Goal: Task Accomplishment & Management: Use online tool/utility

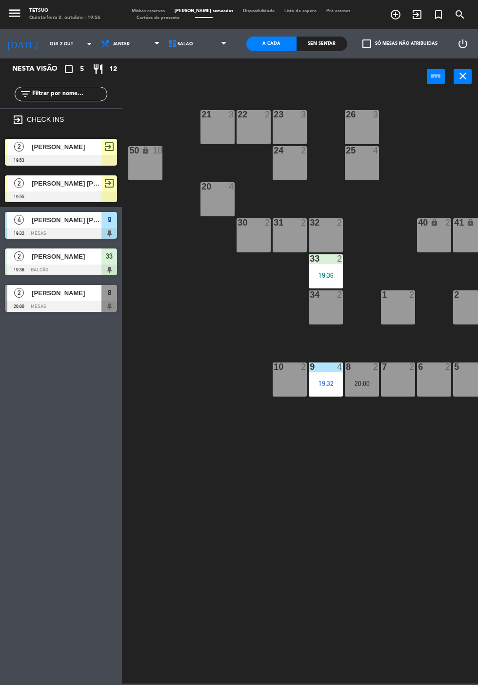
click at [64, 155] on div "[PERSON_NAME]" at bounding box center [66, 147] width 71 height 16
click at [186, 317] on div "21 3 22 2 23 3 26 3 44 lock 4 24 2 25 4 43 lock 4 50 lock 10 20 4 40 lock 2 41 …" at bounding box center [302, 388] width 351 height 591
click at [50, 153] on div "[PERSON_NAME]" at bounding box center [66, 147] width 71 height 16
click at [218, 416] on div "21 3 22 2 23 3 26 3 44 lock 4 24 2 25 4 43 lock 4 50 lock 10 20 4 40 lock 2 41 …" at bounding box center [302, 388] width 351 height 591
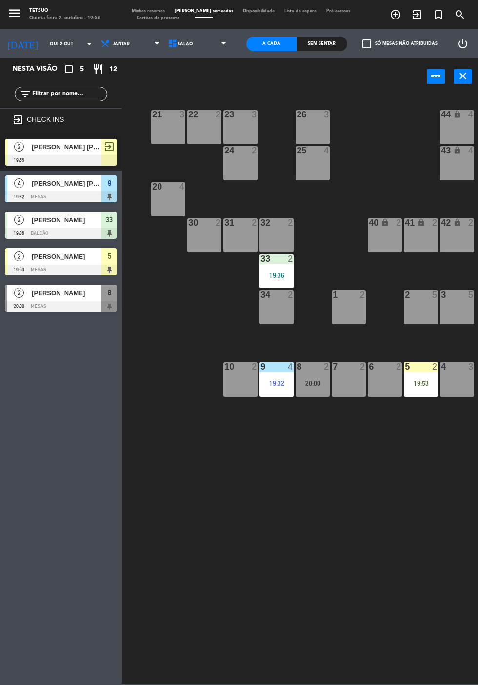
scroll to position [0, 53]
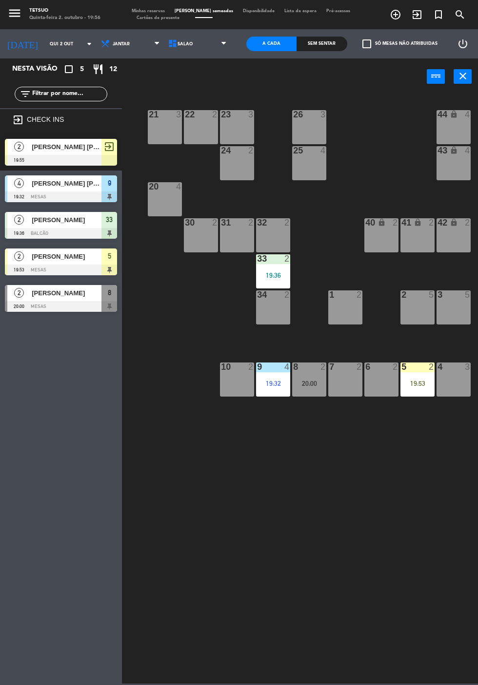
click at [413, 381] on div "19:53" at bounding box center [417, 383] width 34 height 7
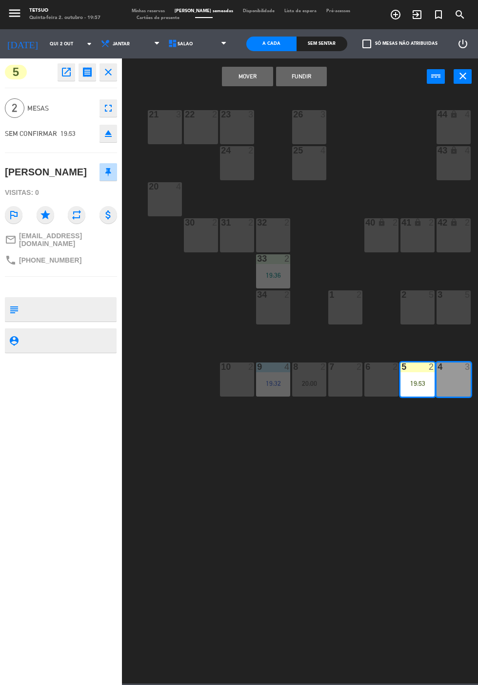
click at [252, 85] on button "MOVER" at bounding box center [247, 76] width 51 height 19
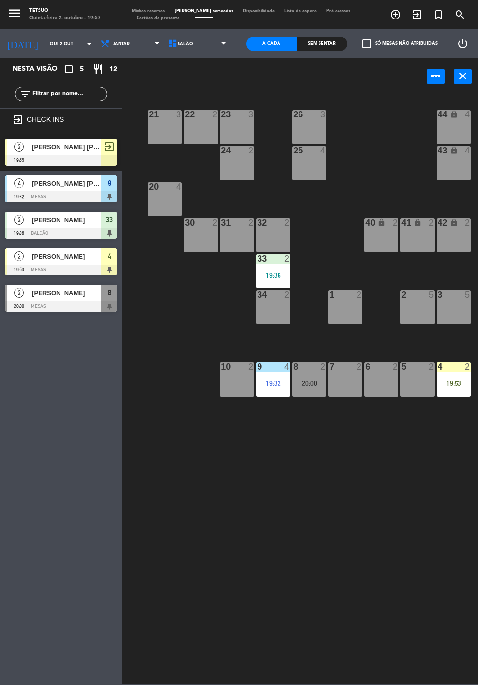
click at [189, 463] on div "21 3 22 2 23 3 26 3 44 lock 4 24 2 25 4 43 lock 4 50 lock 10 20 4 40 lock 2 41 …" at bounding box center [302, 388] width 351 height 591
click at [68, 267] on div at bounding box center [61, 270] width 112 height 11
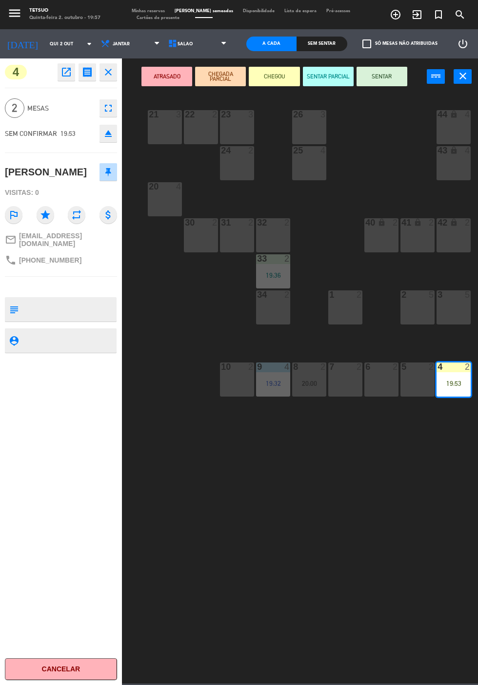
click at [389, 83] on button "SENTAR" at bounding box center [381, 76] width 51 height 19
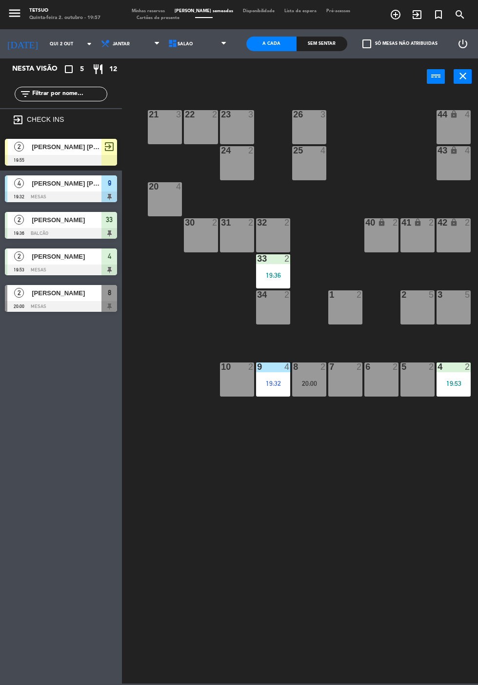
click at [305, 497] on div "21 3 22 2 23 3 26 3 44 lock 4 24 2 25 4 43 lock 4 50 lock 10 20 4 40 lock 2 41 …" at bounding box center [302, 388] width 351 height 591
click at [75, 154] on div "[PERSON_NAME] [PERSON_NAME]" at bounding box center [66, 147] width 71 height 16
click at [277, 493] on div "21 3 22 2 23 3 26 3 44 lock 4 24 2 25 4 43 lock 4 50 lock 10 20 4 40 lock 2 41 …" at bounding box center [302, 388] width 351 height 591
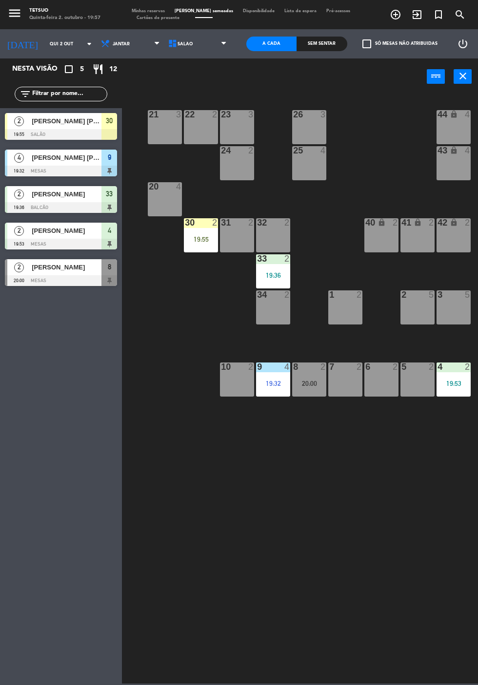
click at [325, 490] on div "21 3 22 2 23 3 26 3 44 lock 4 24 2 25 4 43 lock 4 50 lock 10 20 4 40 lock 2 41 …" at bounding box center [302, 388] width 351 height 591
click at [60, 236] on span "[PERSON_NAME] [PERSON_NAME]" at bounding box center [67, 231] width 70 height 10
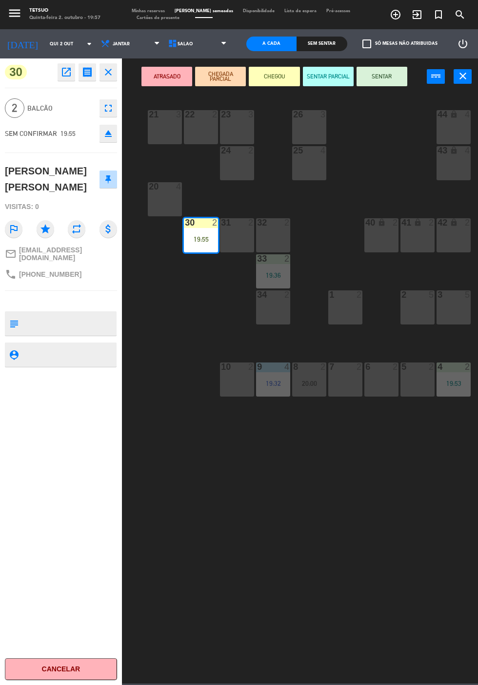
click at [381, 77] on button "SENTAR" at bounding box center [381, 76] width 51 height 19
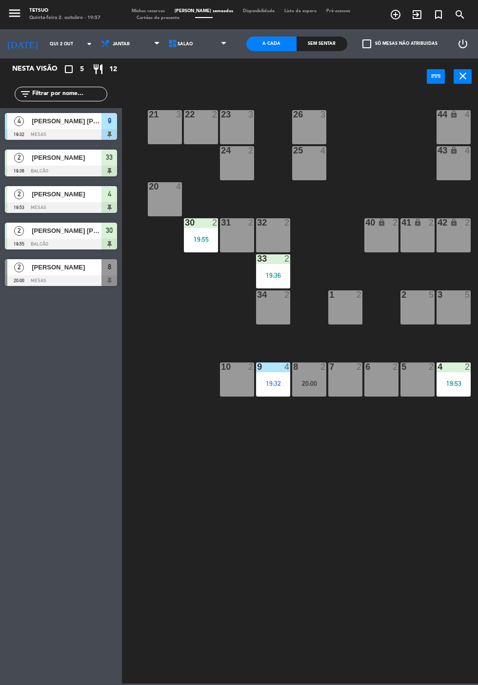
click at [221, 457] on div "21 3 22 2 23 3 26 3 44 lock 4 24 2 25 4 43 lock 4 50 lock 10 20 4 40 lock 2 41 …" at bounding box center [302, 388] width 351 height 591
click at [78, 174] on div at bounding box center [61, 171] width 112 height 11
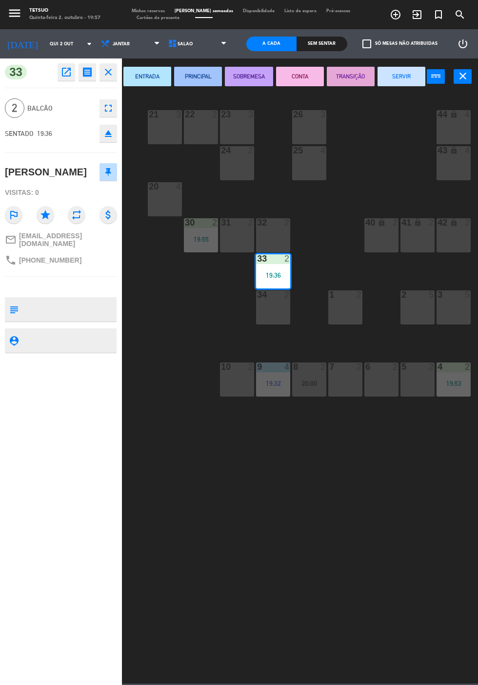
click at [404, 84] on button "SERVIR" at bounding box center [401, 76] width 48 height 19
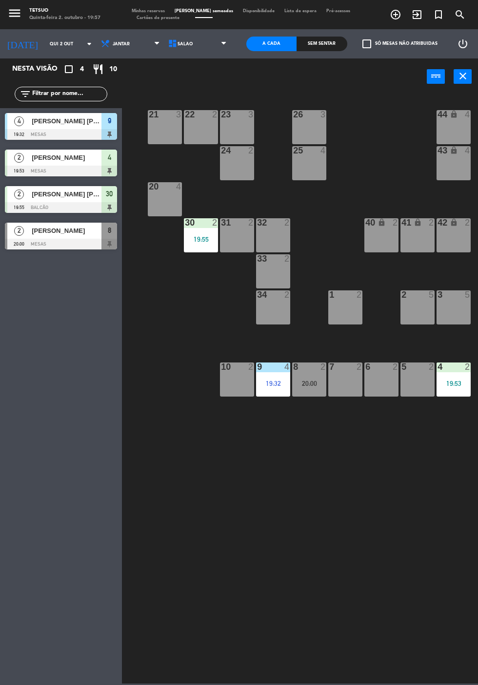
click at [247, 472] on div "21 3 22 2 23 3 26 3 44 lock 4 24 2 25 4 43 lock 4 50 lock 10 20 4 40 lock 2 41 …" at bounding box center [302, 388] width 351 height 591
click at [60, 137] on div at bounding box center [61, 134] width 112 height 11
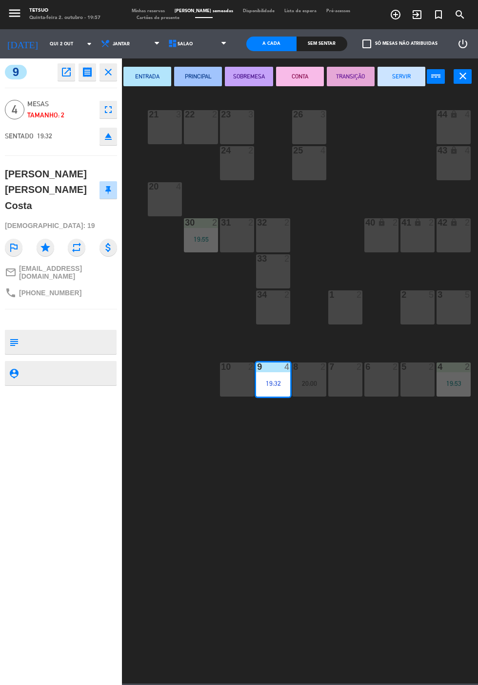
click at [194, 81] on button "PRINCIPAL" at bounding box center [198, 76] width 48 height 19
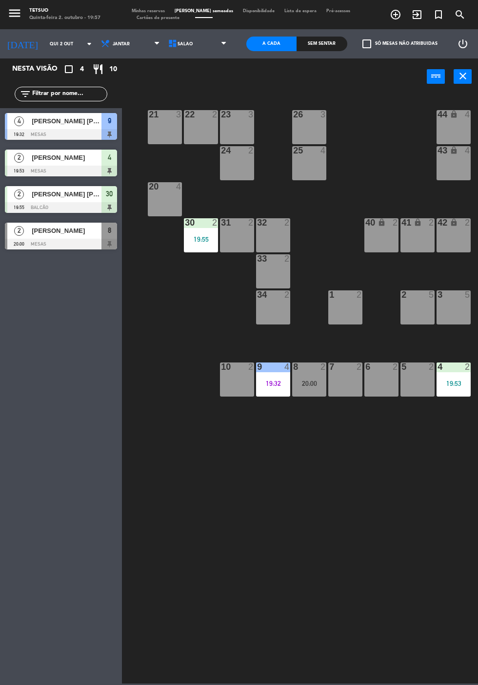
click at [217, 467] on div "21 3 22 2 23 3 26 3 44 lock 4 24 2 25 4 43 lock 4 50 lock 10 20 4 40 lock 2 41 …" at bounding box center [302, 388] width 351 height 591
click at [67, 165] on div "[PERSON_NAME]" at bounding box center [66, 158] width 71 height 16
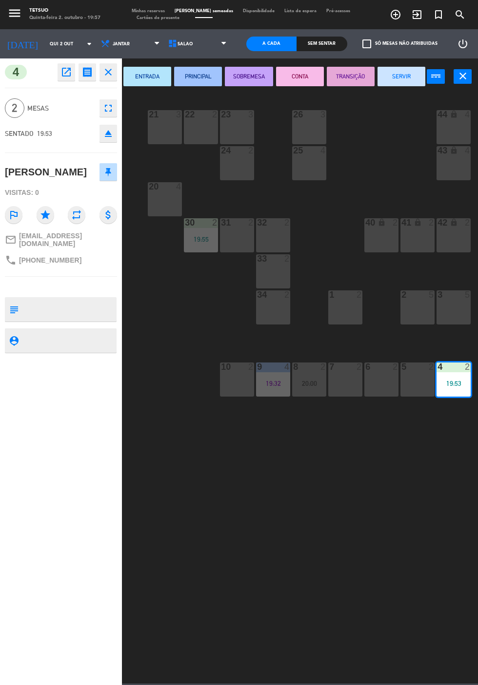
click at [156, 76] on button "ENTRADA" at bounding box center [147, 76] width 48 height 19
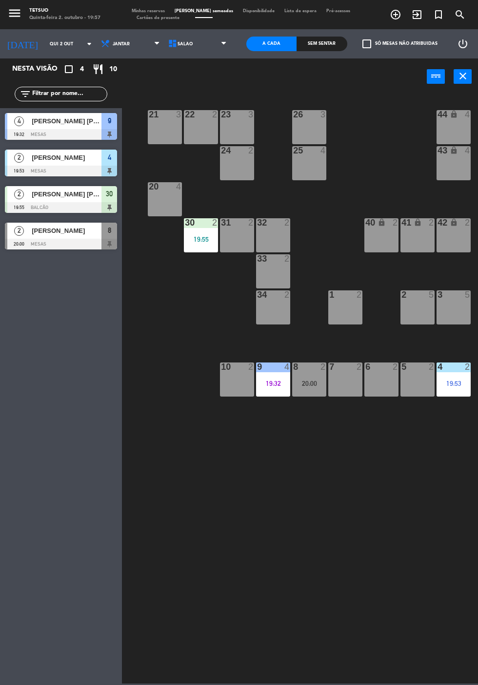
click at [198, 435] on div "21 3 22 2 23 3 26 3 44 lock 4 24 2 25 4 43 lock 4 50 lock 10 20 4 40 lock 2 41 …" at bounding box center [302, 388] width 351 height 591
click at [75, 198] on span "[PERSON_NAME] [PERSON_NAME]" at bounding box center [67, 194] width 70 height 10
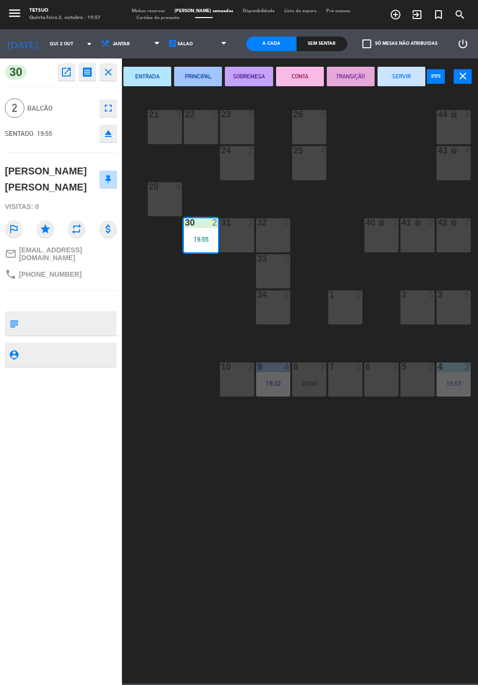
click at [146, 77] on button "ENTRADA" at bounding box center [147, 76] width 48 height 19
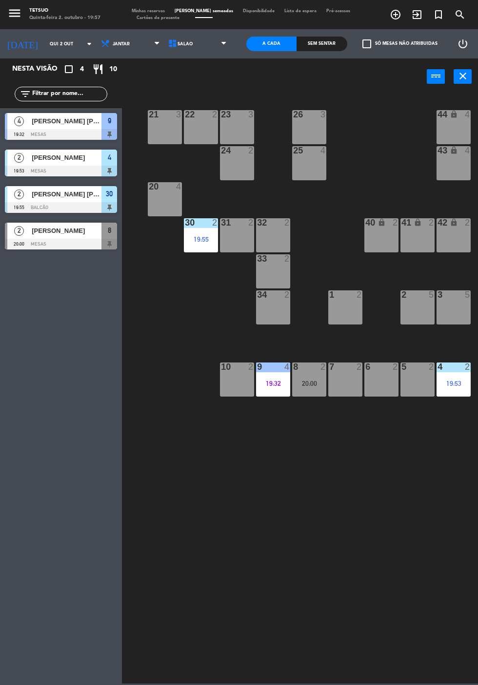
scroll to position [0, 0]
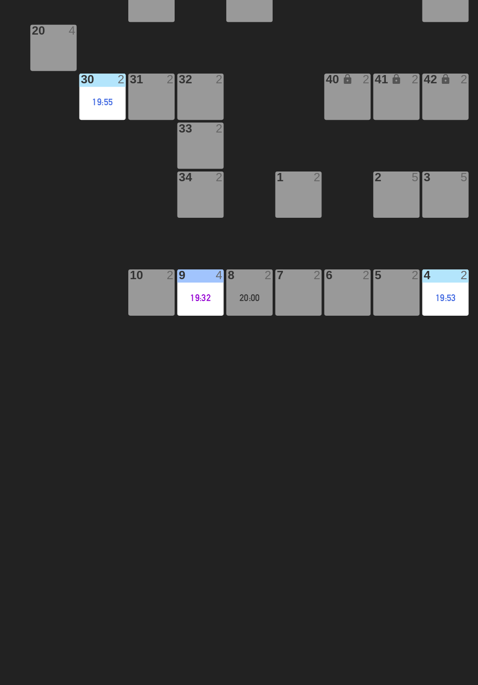
click at [161, 389] on div "21 3 22 2 23 3 26 3 44 lock 4 24 2 25 4 43 lock 4 50 lock 10 20 4 40 lock 2 41 …" at bounding box center [302, 388] width 351 height 591
click at [163, 388] on div "21 3 22 2 23 3 26 3 44 lock 4 24 2 25 4 43 lock 4 50 lock 10 20 4 40 lock 2 41 …" at bounding box center [302, 388] width 351 height 591
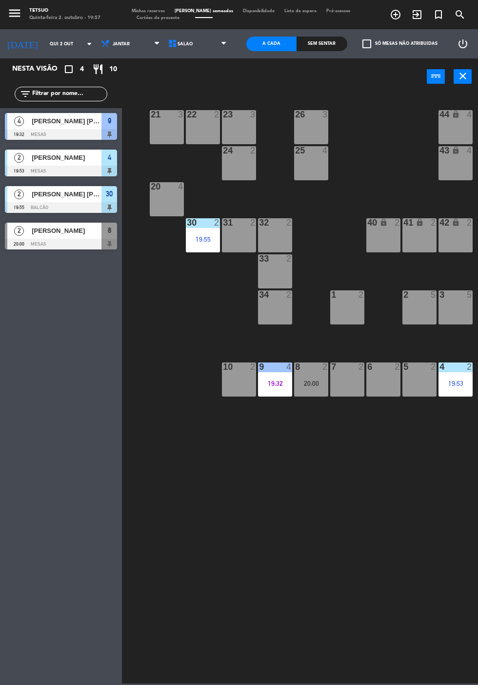
scroll to position [14, 0]
click at [59, 131] on div at bounding box center [61, 134] width 112 height 11
click at [213, 456] on div "21 3 22 2 23 3 26 3 44 lock 4 24 2 25 4 43 lock 4 50 lock 10 20 4 40 lock 2 41 …" at bounding box center [302, 388] width 351 height 591
click at [56, 158] on span "[PERSON_NAME]" at bounding box center [67, 158] width 70 height 10
click at [156, 408] on div "21 3 22 2 23 3 26 3 44 lock 4 24 2 25 4 43 lock 4 50 lock 10 20 4 40 lock 2 41 …" at bounding box center [302, 388] width 351 height 591
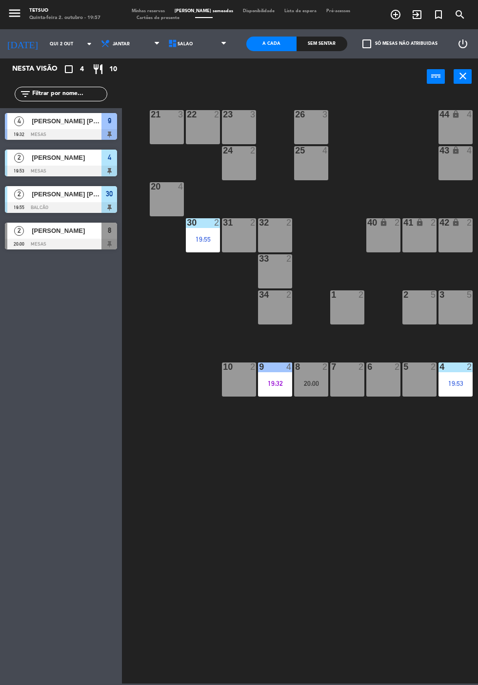
click at [67, 209] on div at bounding box center [61, 207] width 112 height 11
click at [163, 406] on div "21 3 22 2 23 3 26 3 44 lock 4 24 2 25 4 43 lock 4 50 lock 10 20 4 40 lock 2 41 …" at bounding box center [302, 388] width 351 height 591
click at [6, 228] on div at bounding box center [6, 236] width 2 height 27
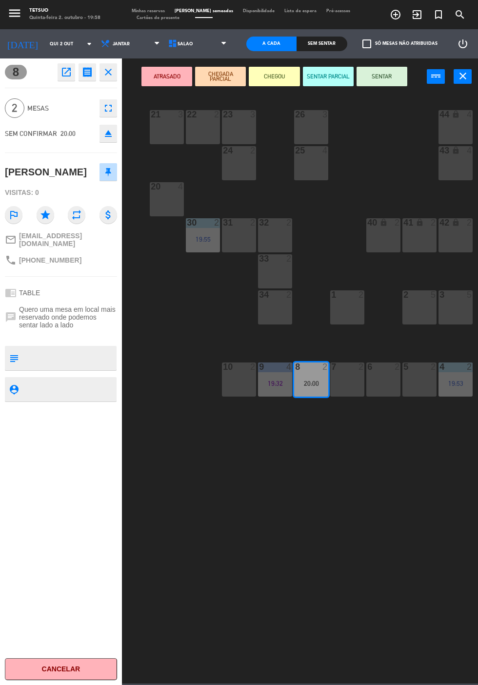
click at [0, 220] on div "8 open_in_new receipt 8:00 PM Qui, 2 out 2 pessoas anniversary [PERSON_NAME] Me…" at bounding box center [61, 371] width 122 height 627
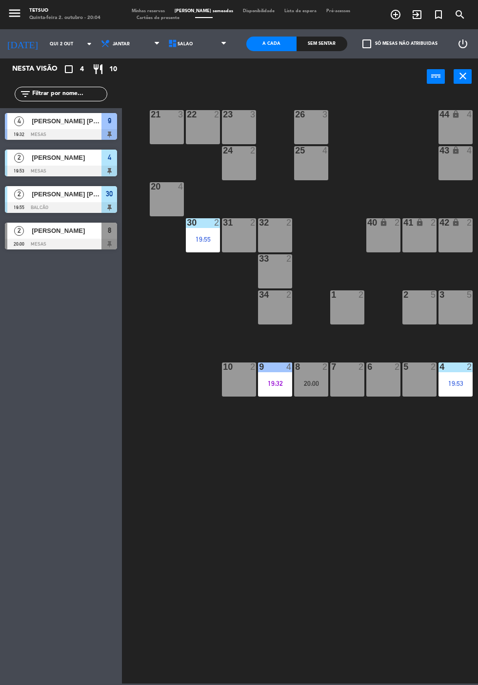
click at [254, 502] on div "21 3 22 2 23 3 26 3 44 lock 4 24 2 25 4 43 lock 4 50 lock 10 20 4 40 lock 2 41 …" at bounding box center [302, 388] width 351 height 591
click at [67, 127] on div "[PERSON_NAME] [PERSON_NAME] Costa" at bounding box center [66, 121] width 71 height 16
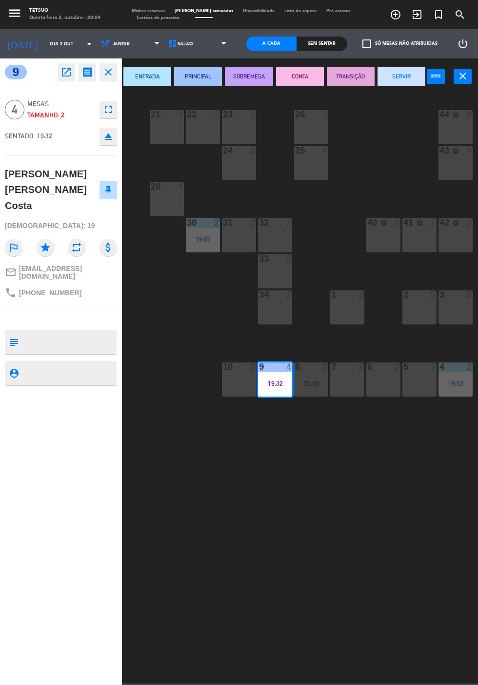
click at [204, 77] on button "PRINCIPAL" at bounding box center [198, 76] width 48 height 19
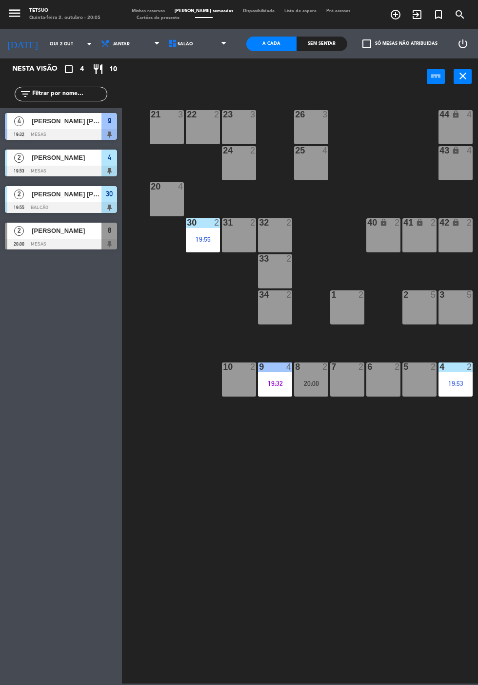
click at [64, 166] on div at bounding box center [61, 171] width 112 height 11
click at [277, 485] on div "21 3 22 2 23 3 26 3 44 lock 4 24 2 25 4 43 lock 4 50 lock 10 20 4 40 lock 2 41 …" at bounding box center [302, 388] width 351 height 591
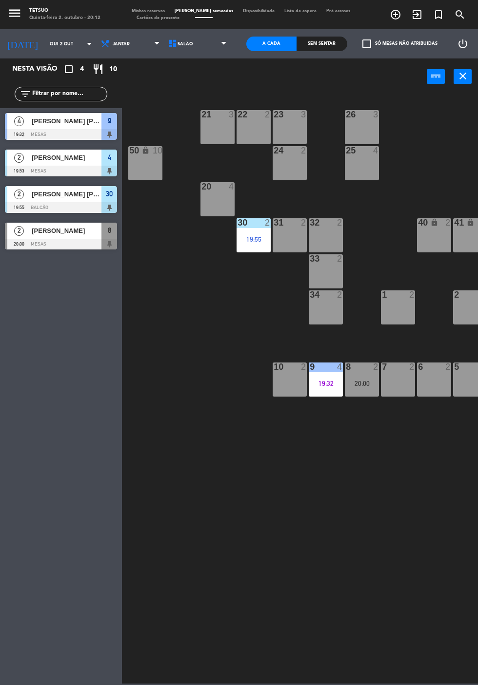
scroll to position [0, 53]
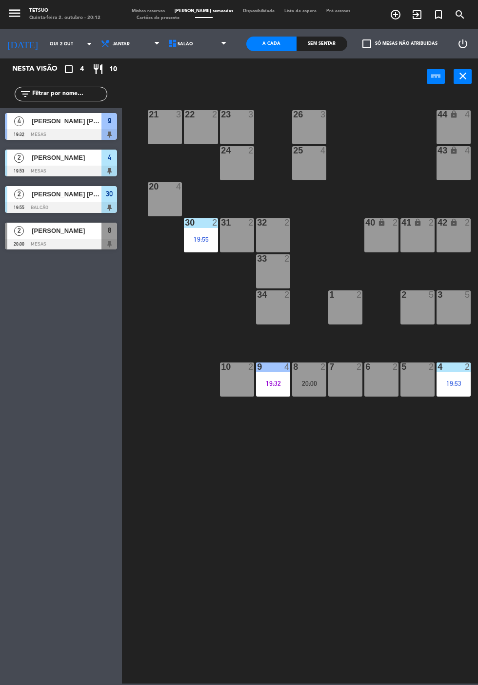
click at [419, 14] on icon "exit_to_app" at bounding box center [417, 15] width 12 height 12
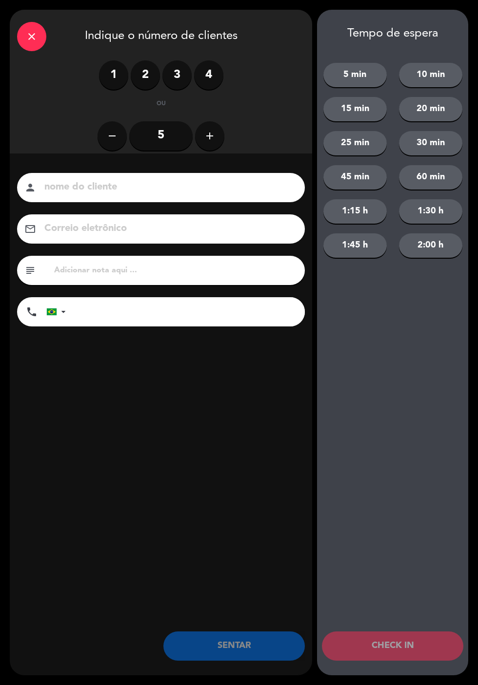
click at [150, 83] on label "2" at bounding box center [145, 74] width 29 height 29
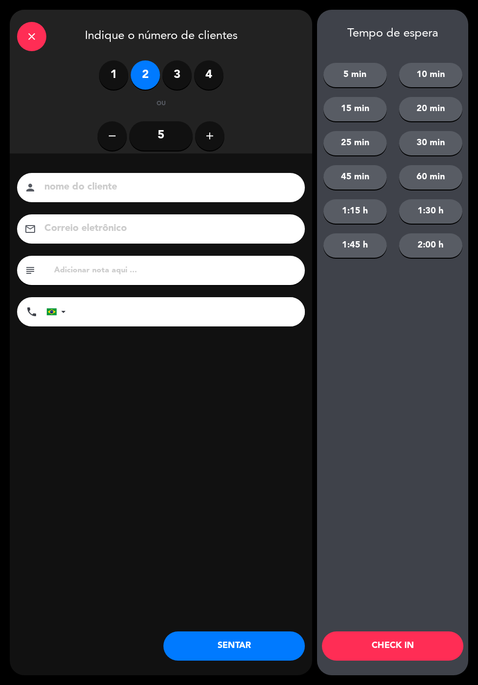
click at [205, 179] on input at bounding box center [167, 187] width 249 height 17
click at [203, 192] on input at bounding box center [167, 187] width 249 height 17
click at [213, 187] on input at bounding box center [167, 187] width 249 height 17
type input "[PERSON_NAME]"
click at [179, 311] on input "tel" at bounding box center [190, 311] width 229 height 29
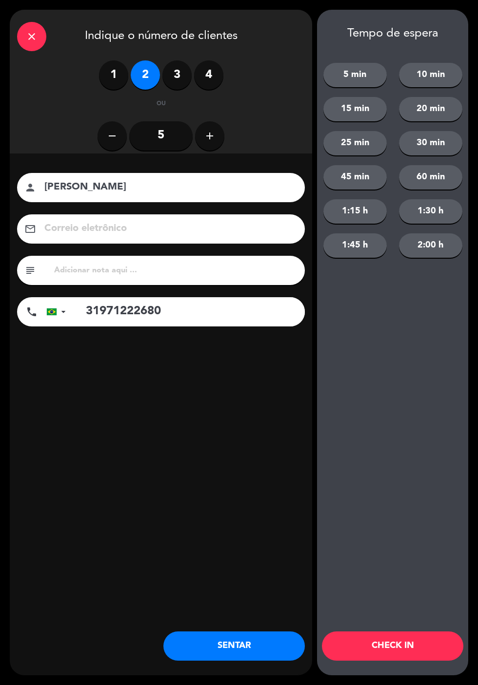
type input "31971222680"
click at [183, 233] on input at bounding box center [167, 228] width 249 height 17
click at [231, 233] on input at bounding box center [167, 228] width 249 height 17
click at [149, 233] on input "Lohran" at bounding box center [167, 228] width 249 height 17
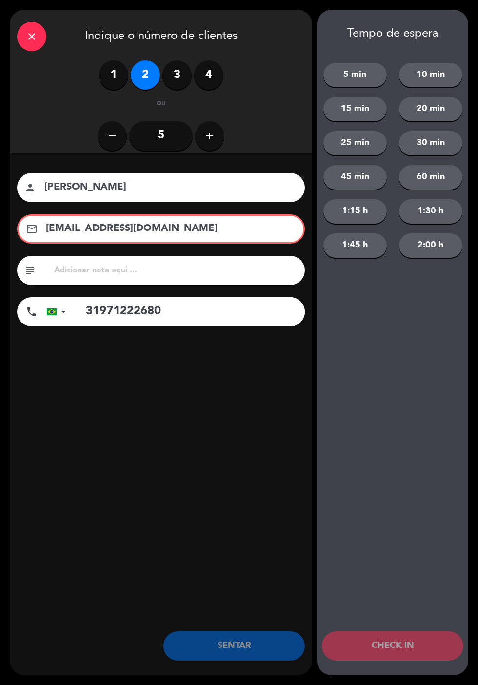
type input "[EMAIL_ADDRESS][DOMAIN_NAME]"
click at [75, 193] on input "[PERSON_NAME]" at bounding box center [167, 187] width 249 height 17
click at [185, 188] on input "[PERSON_NAME]" at bounding box center [167, 187] width 249 height 17
type input "[PERSON_NAME]"
click at [68, 233] on input "[EMAIL_ADDRESS][DOMAIN_NAME]" at bounding box center [168, 228] width 246 height 17
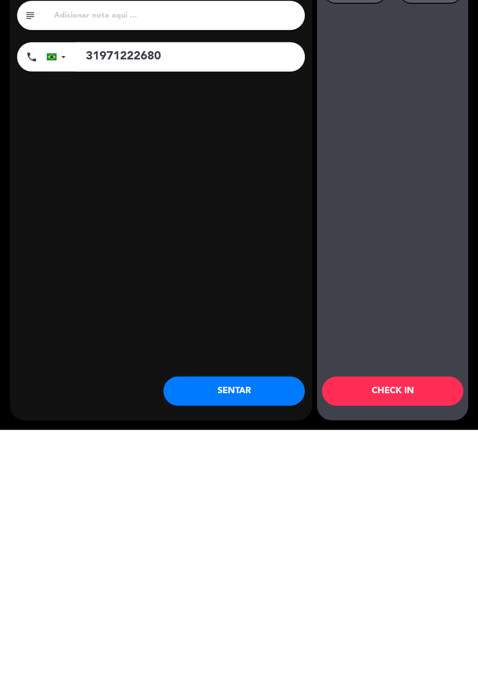
scroll to position [0, 0]
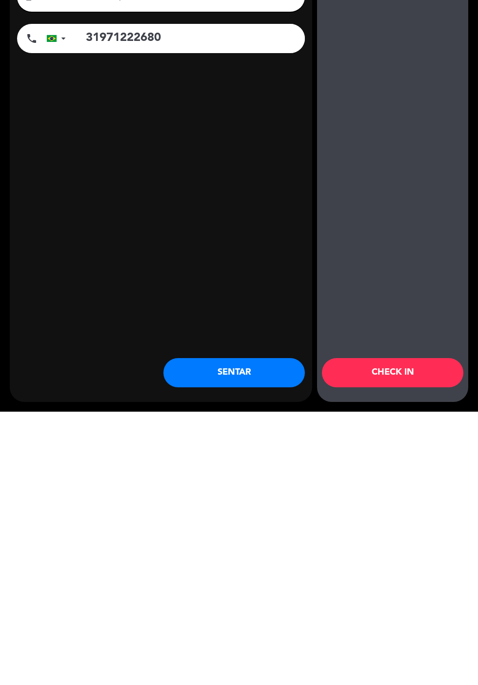
type input "[EMAIL_ADDRESS][DOMAIN_NAME]"
click at [242, 643] on button "SENTAR" at bounding box center [233, 646] width 141 height 29
